Goal: Find specific page/section: Find specific page/section

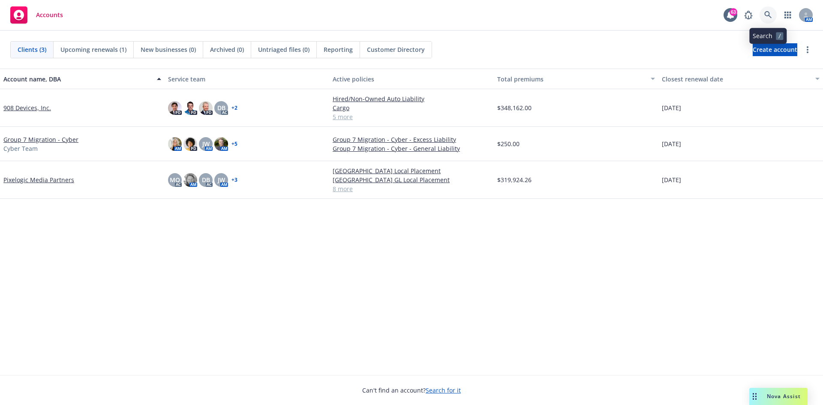
click at [767, 15] on icon at bounding box center [767, 14] width 7 height 7
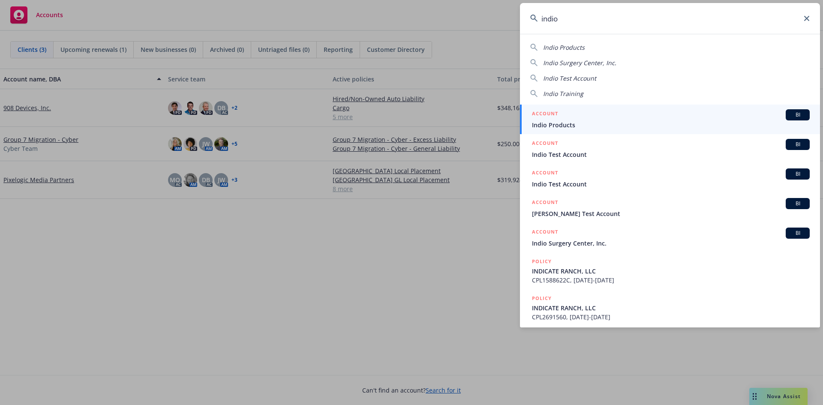
click at [806, 21] on input "indio" at bounding box center [670, 18] width 300 height 31
type input "indio"
click at [804, 17] on icon at bounding box center [806, 18] width 5 height 5
